Goal: Information Seeking & Learning: Learn about a topic

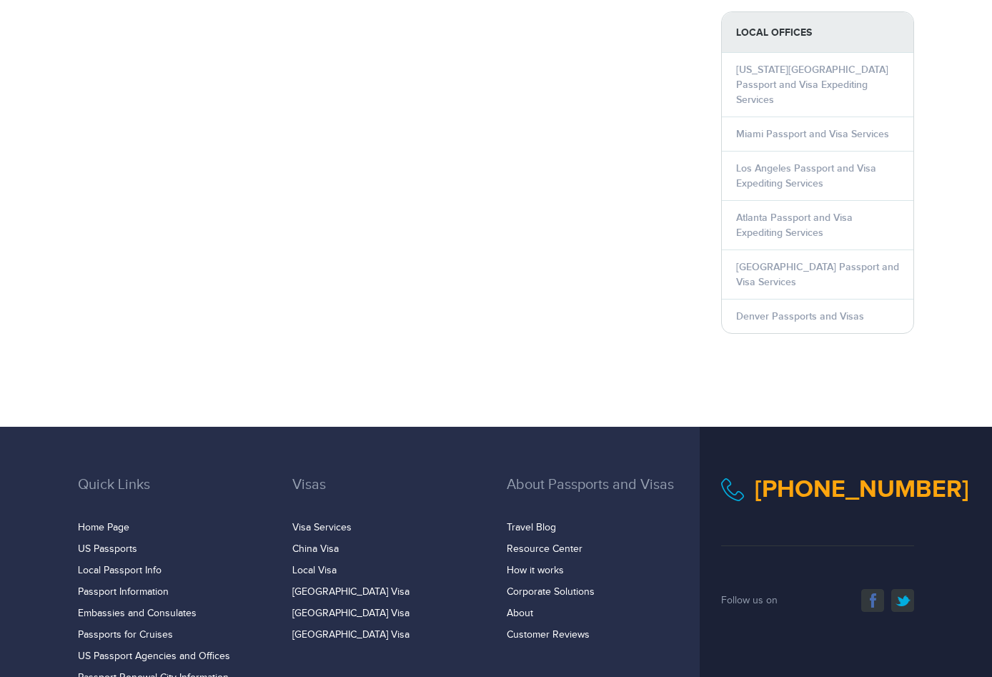
scroll to position [790, 0]
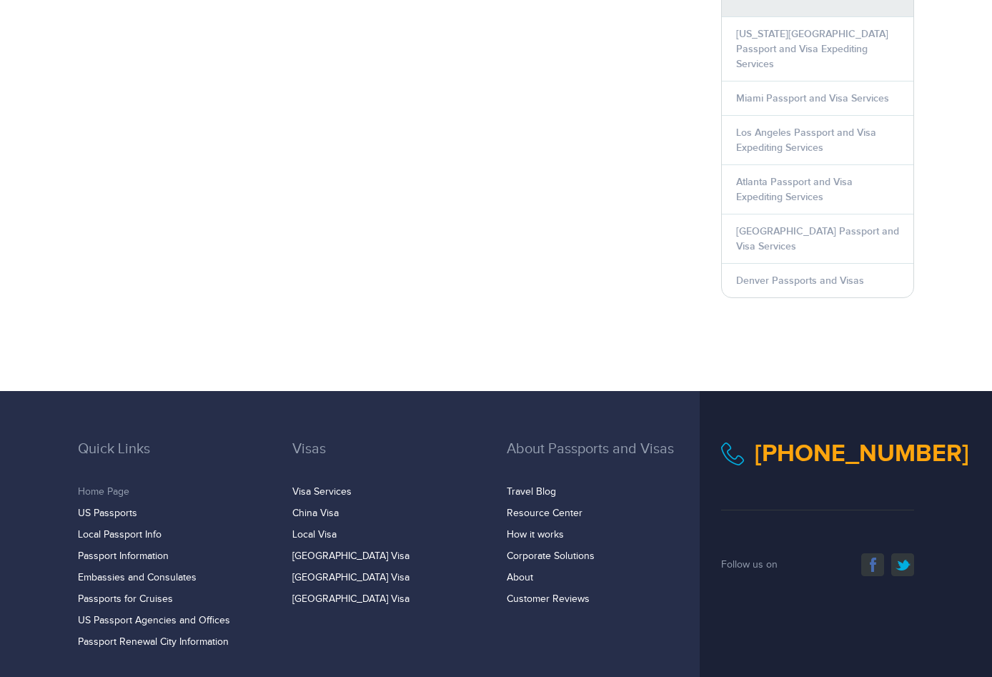
click at [100, 486] on link "Home Page" at bounding box center [103, 491] width 51 height 11
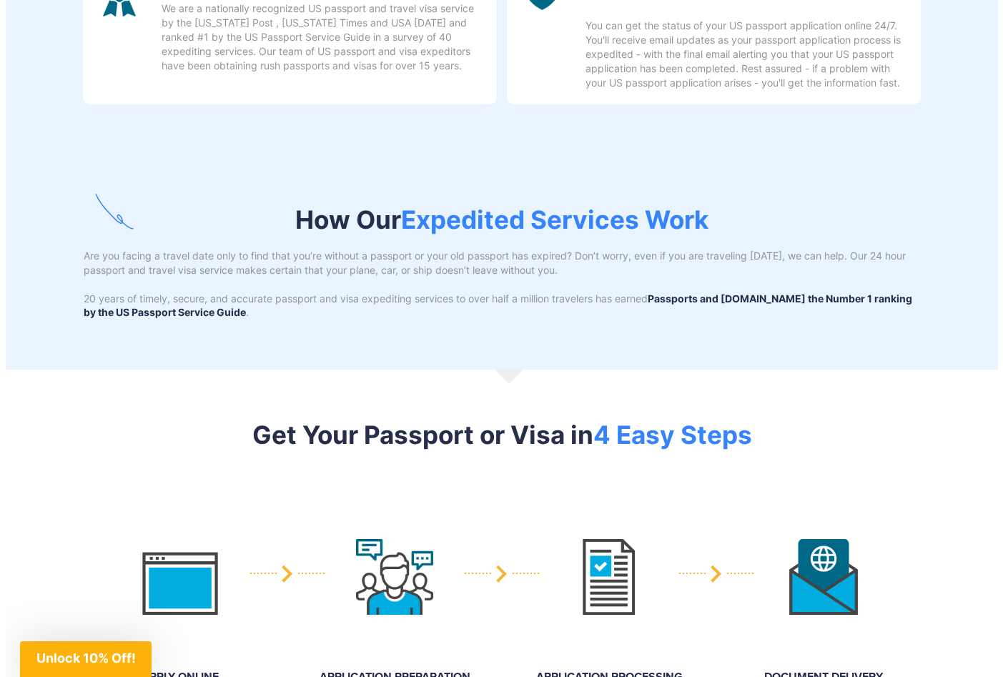
scroll to position [1073, 0]
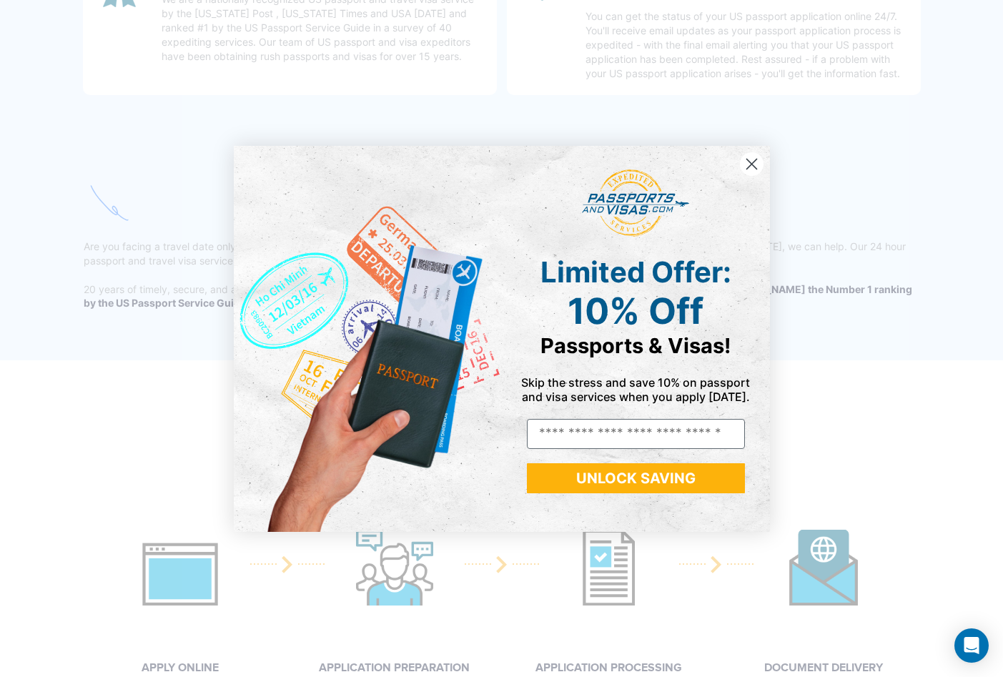
click at [753, 164] on circle "Close dialog" at bounding box center [751, 164] width 24 height 24
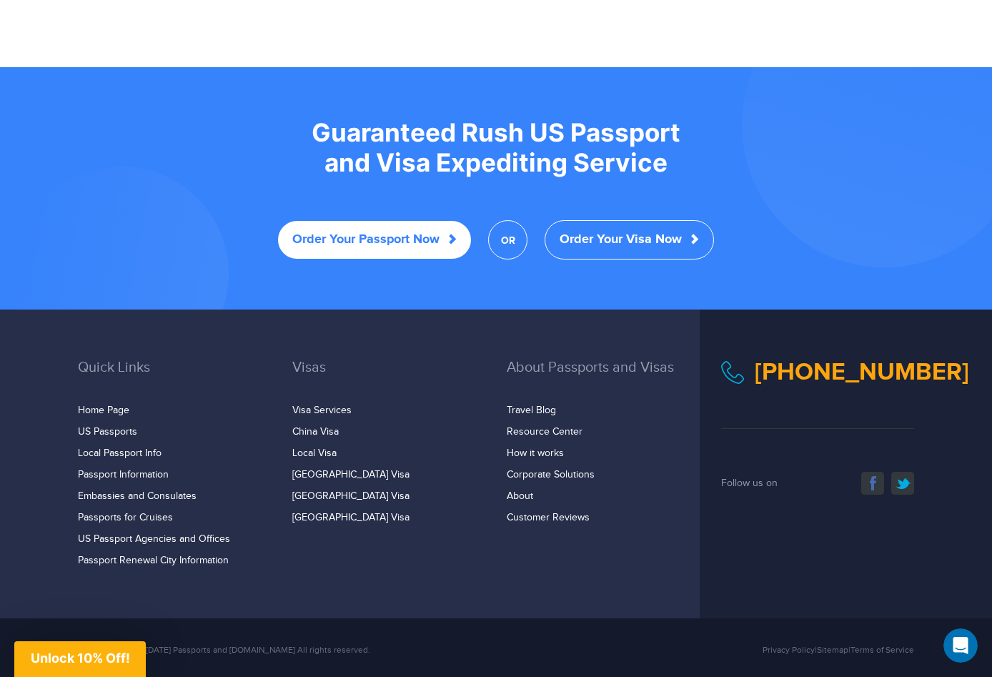
scroll to position [2732, 0]
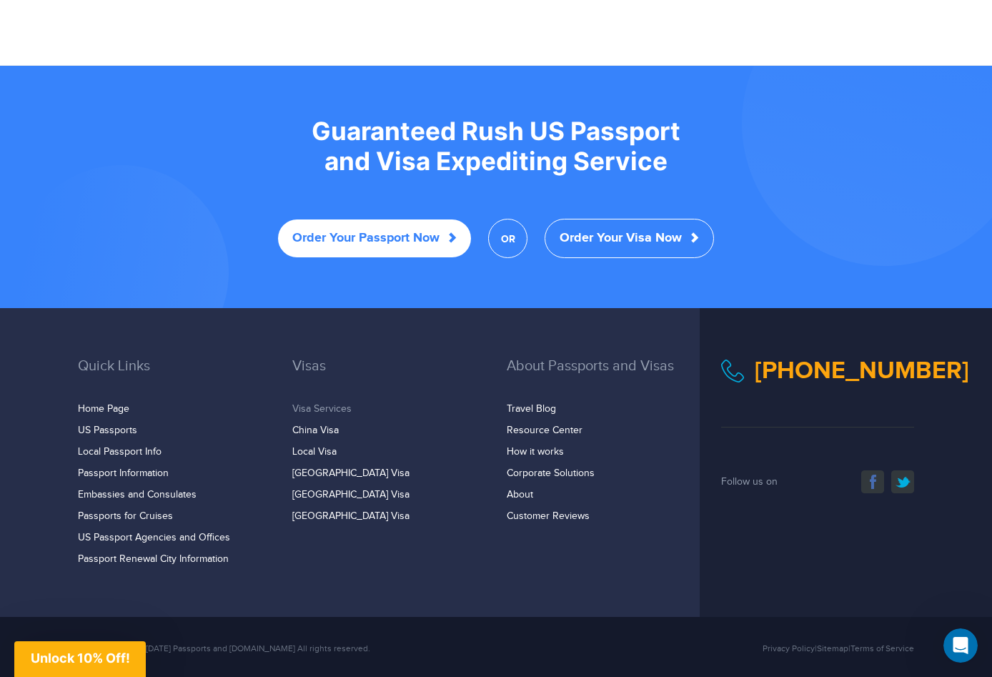
click at [340, 403] on link "Visa Services" at bounding box center [321, 408] width 59 height 11
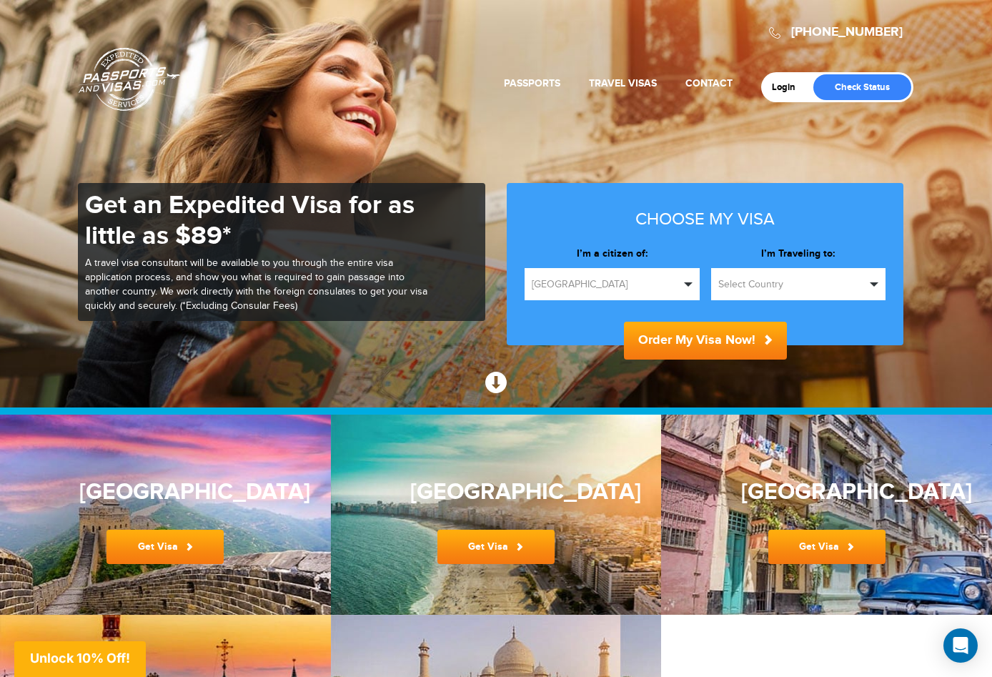
click at [878, 283] on span "button" at bounding box center [874, 284] width 9 height 4
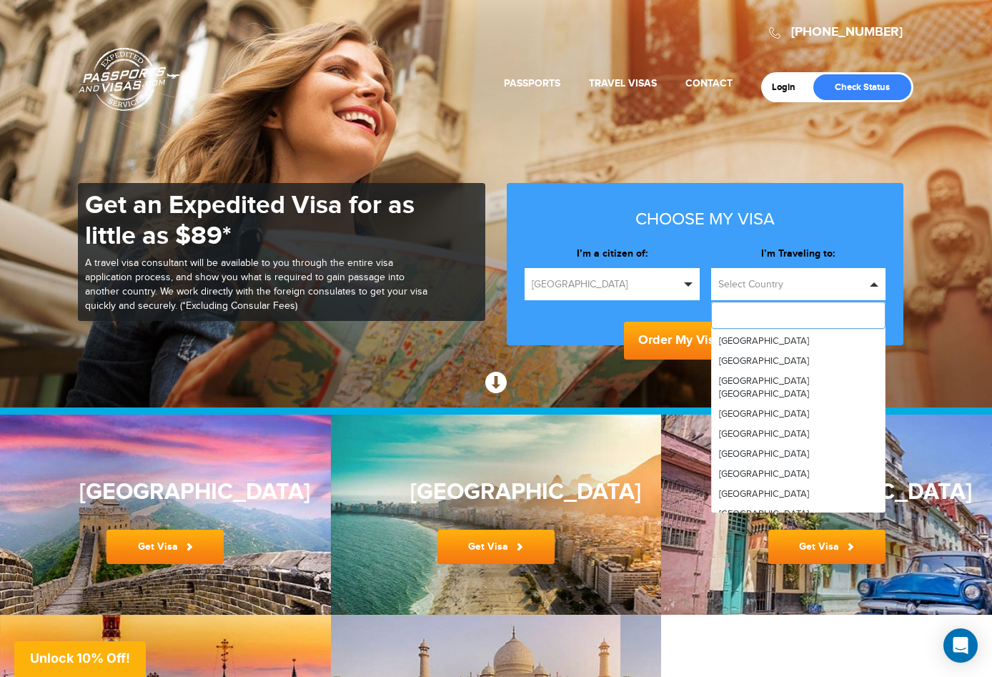
scroll to position [4934, 0]
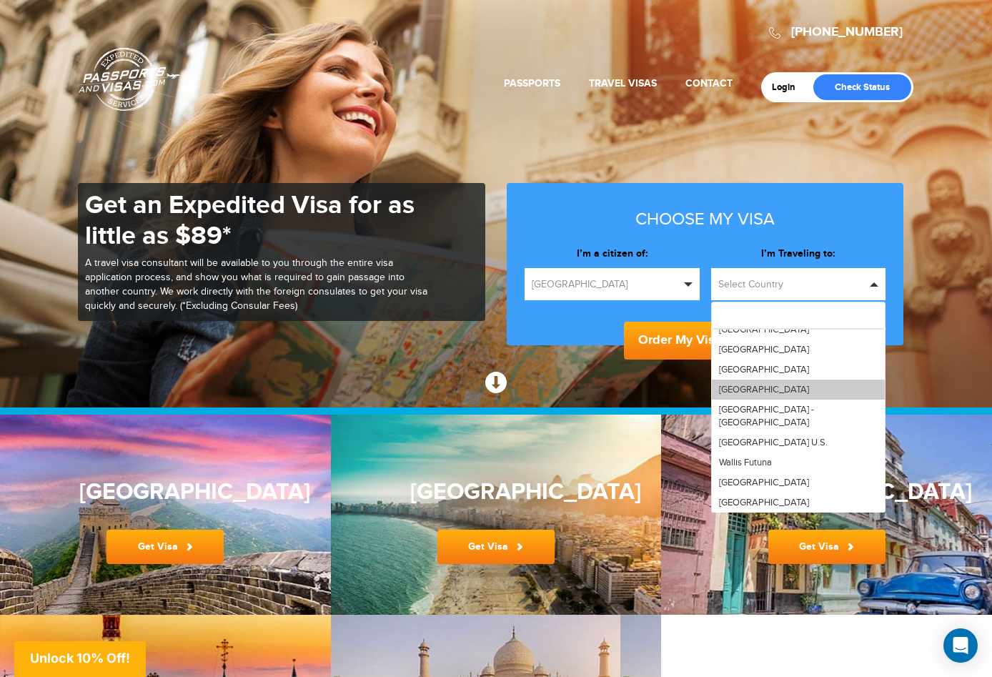
click at [736, 384] on span "Vietnam" at bounding box center [764, 389] width 90 height 11
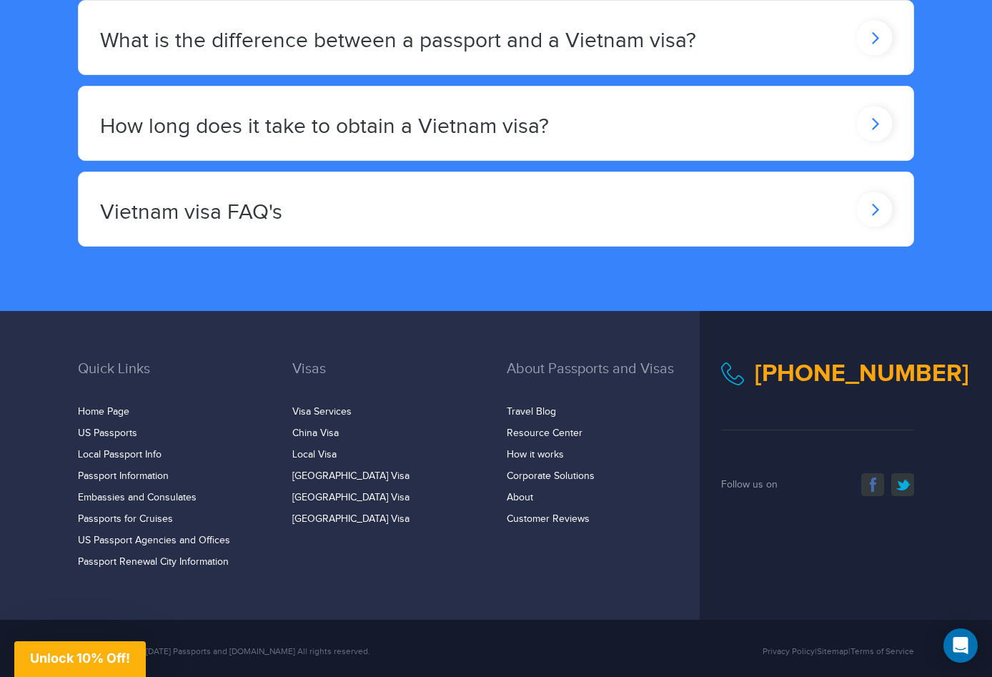
scroll to position [2972, 0]
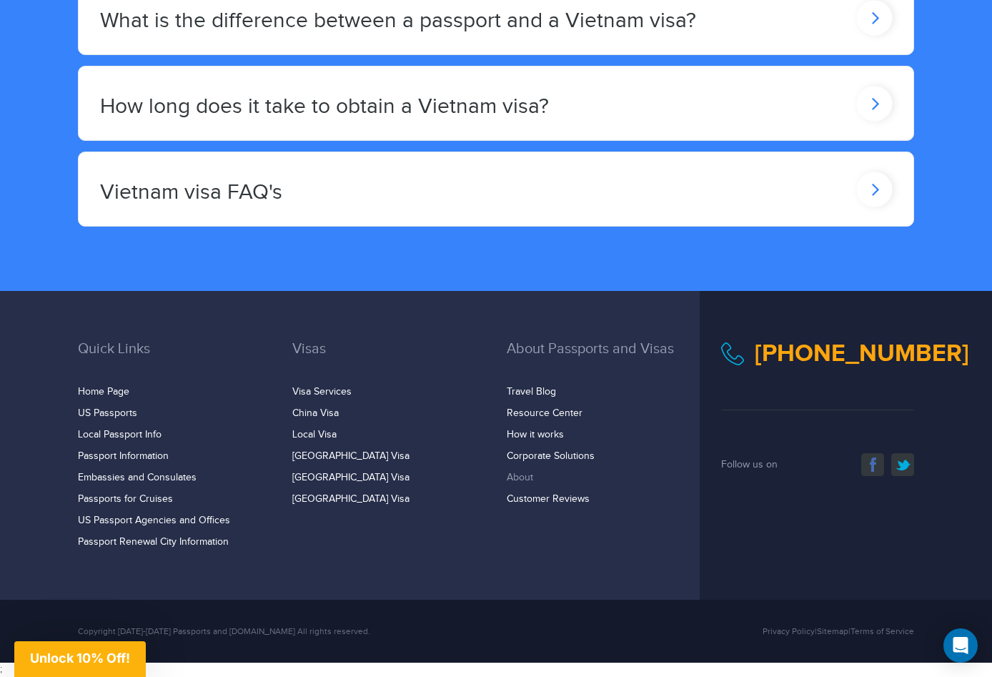
click at [526, 480] on link "About" at bounding box center [520, 477] width 26 height 11
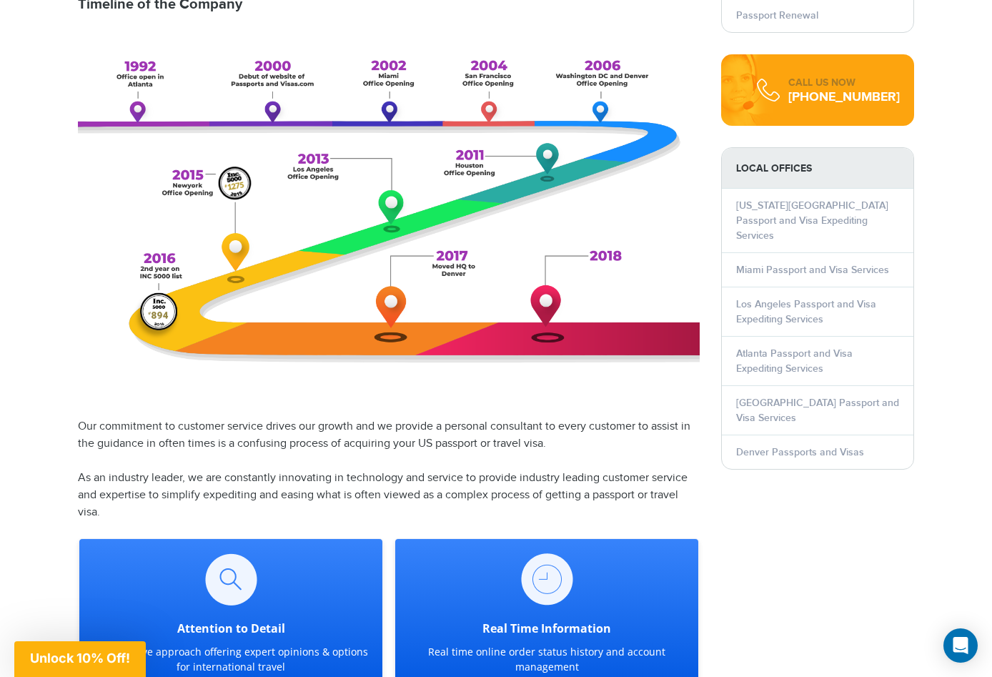
scroll to position [520, 0]
